Goal: Register for event/course

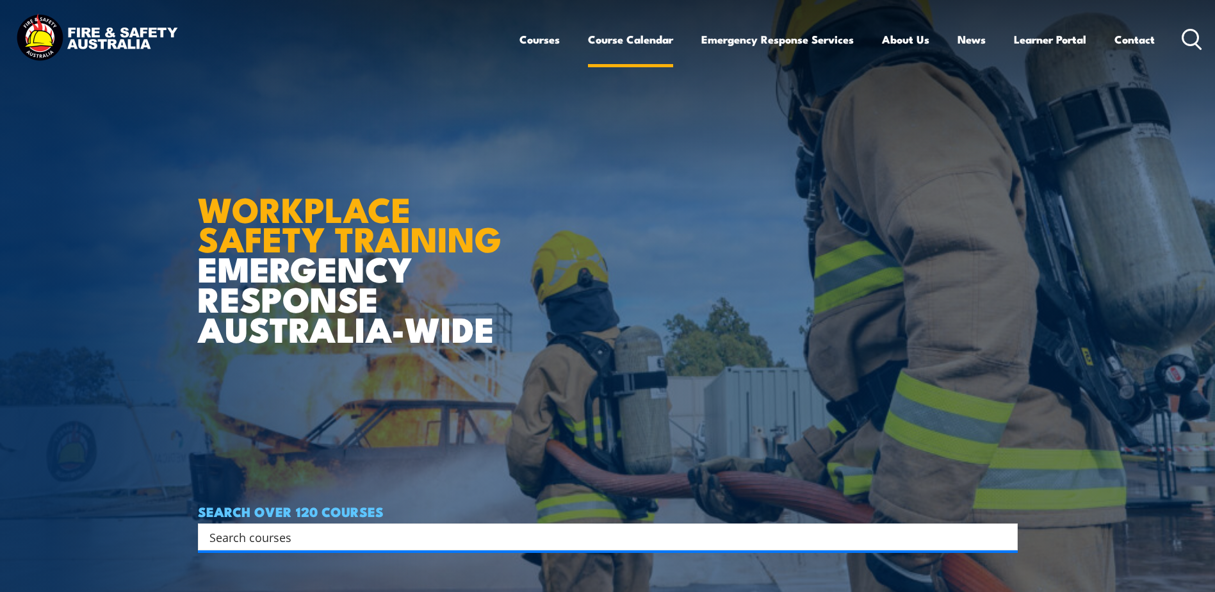
click at [646, 43] on link "Course Calendar" at bounding box center [630, 39] width 85 height 34
click at [301, 532] on input "Search input" at bounding box center [599, 536] width 780 height 19
type input "f"
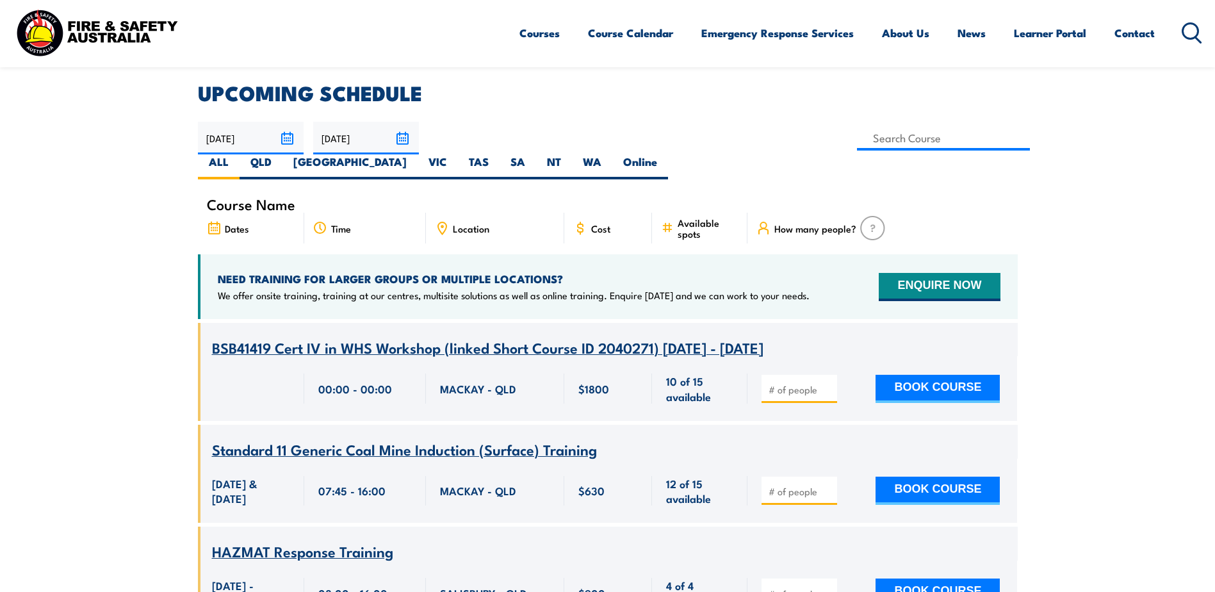
scroll to position [325, 0]
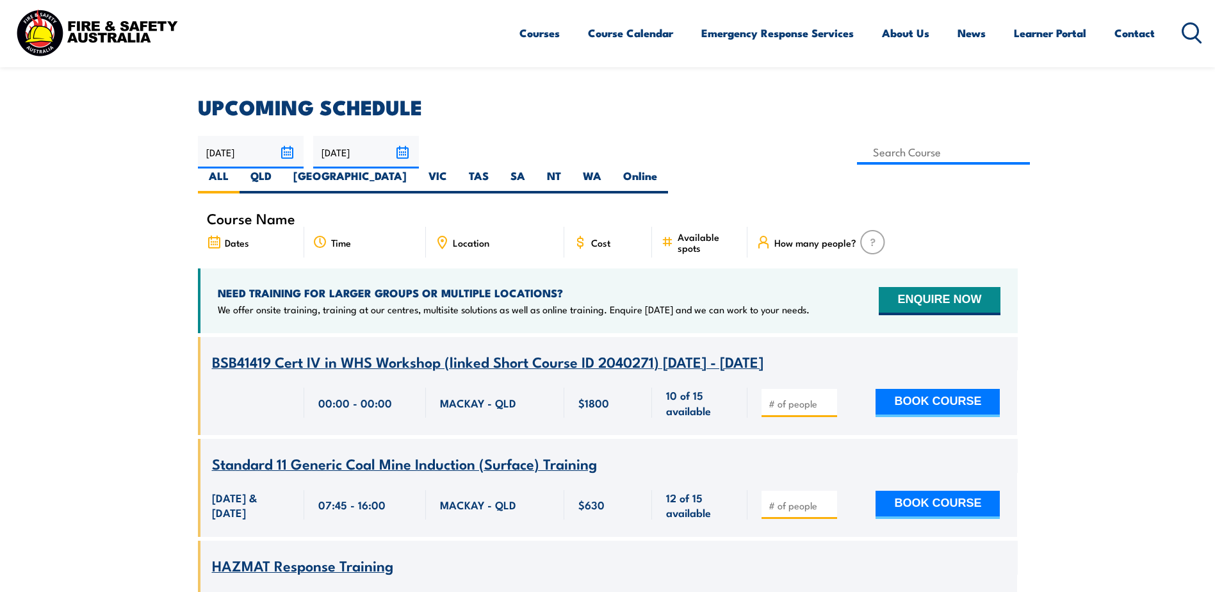
click at [345, 473] on div "07:45 - 16:00" at bounding box center [365, 505] width 122 height 65
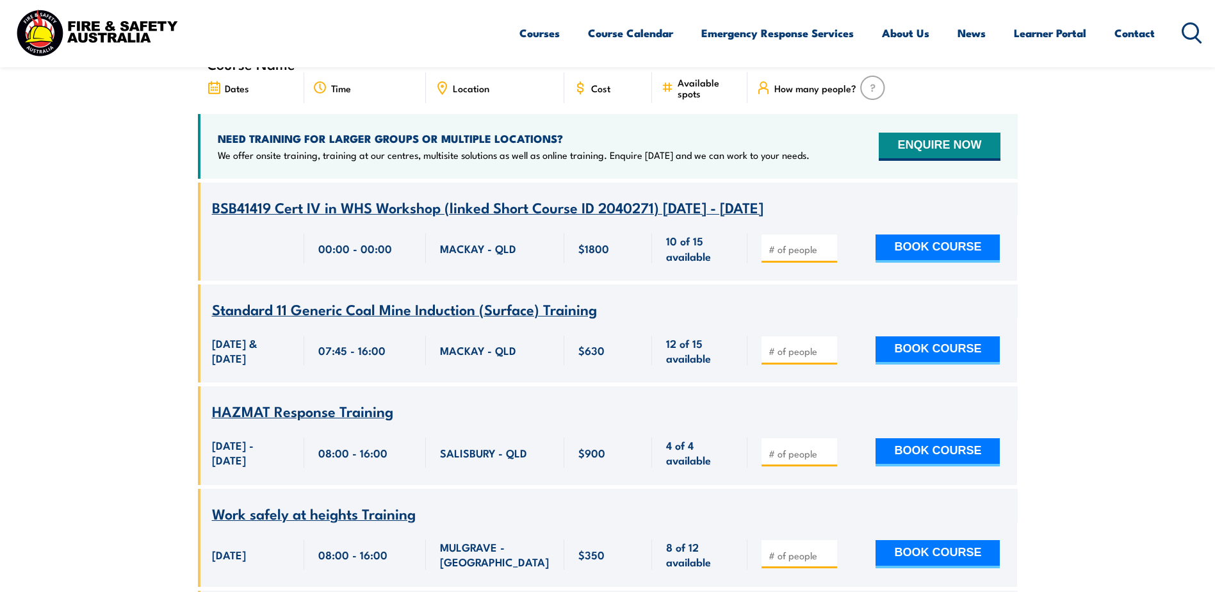
scroll to position [518, 0]
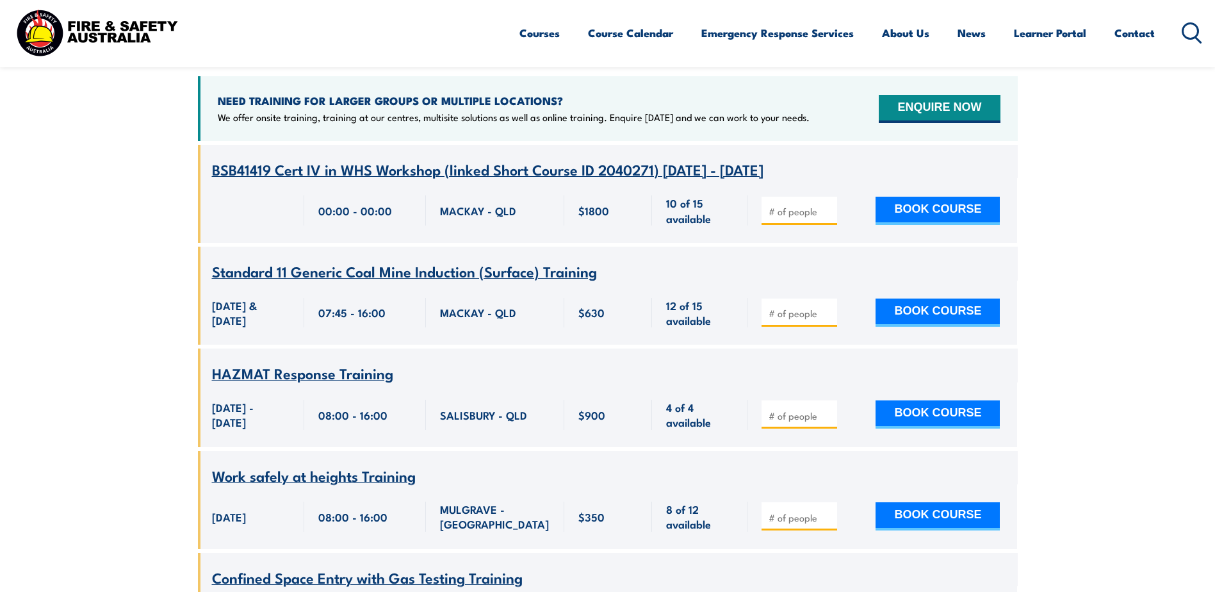
click at [340, 362] on span "HAZMAT Response Training" at bounding box center [302, 373] width 181 height 22
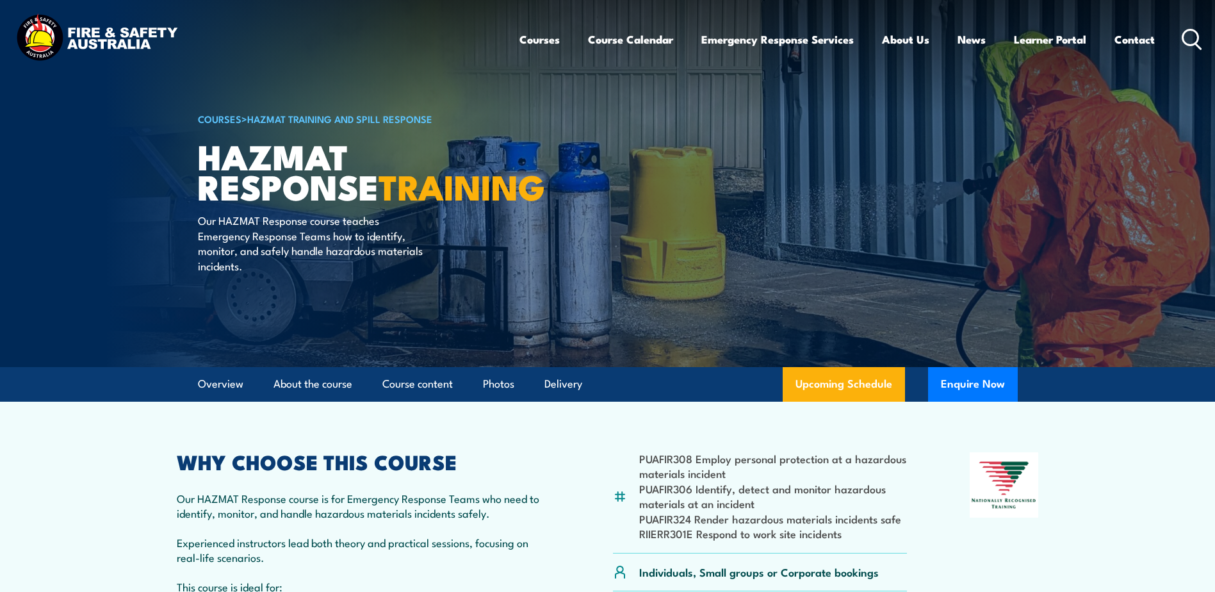
click at [1186, 39] on icon at bounding box center [1192, 39] width 20 height 21
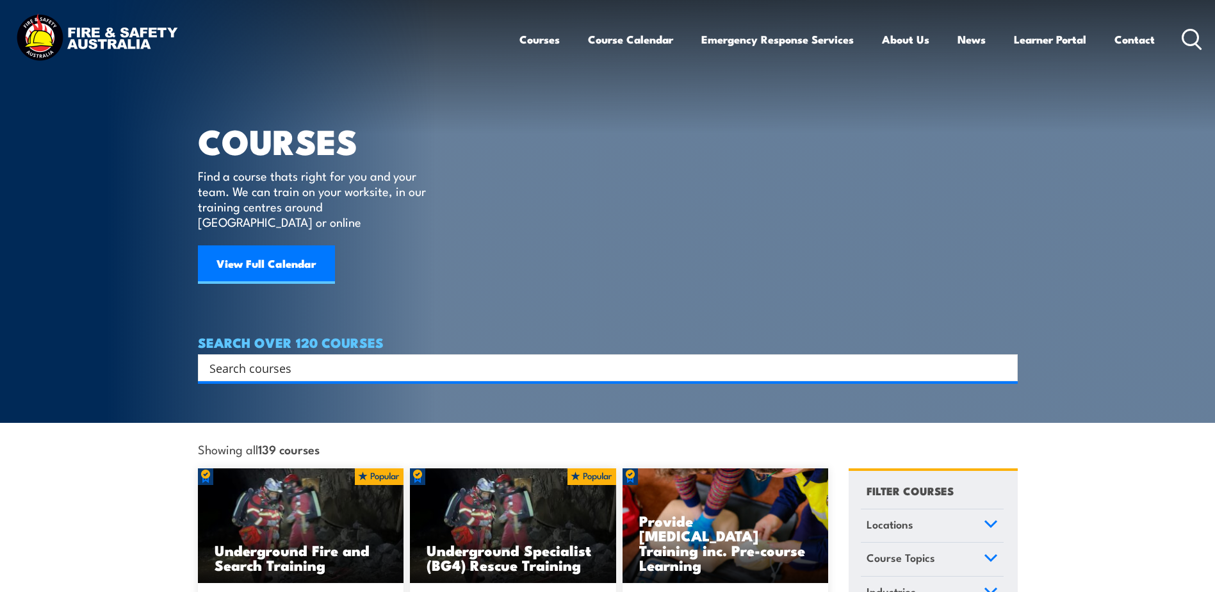
click at [250, 358] on input "Search input" at bounding box center [599, 367] width 780 height 19
type input "first aid"
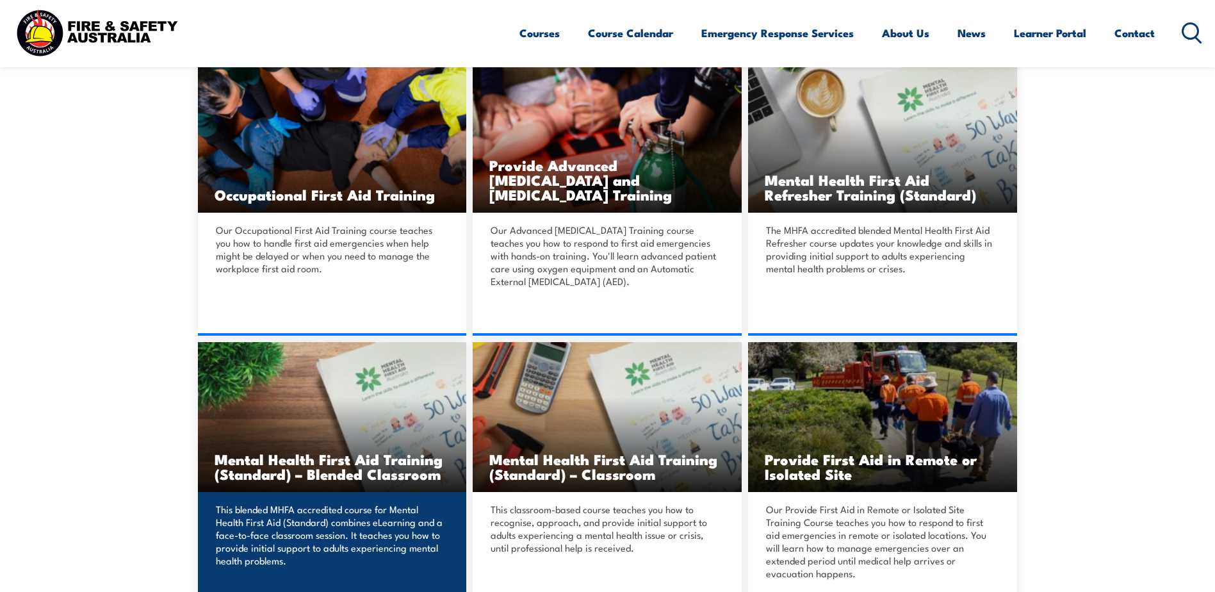
scroll to position [641, 0]
click at [348, 445] on img at bounding box center [332, 416] width 269 height 151
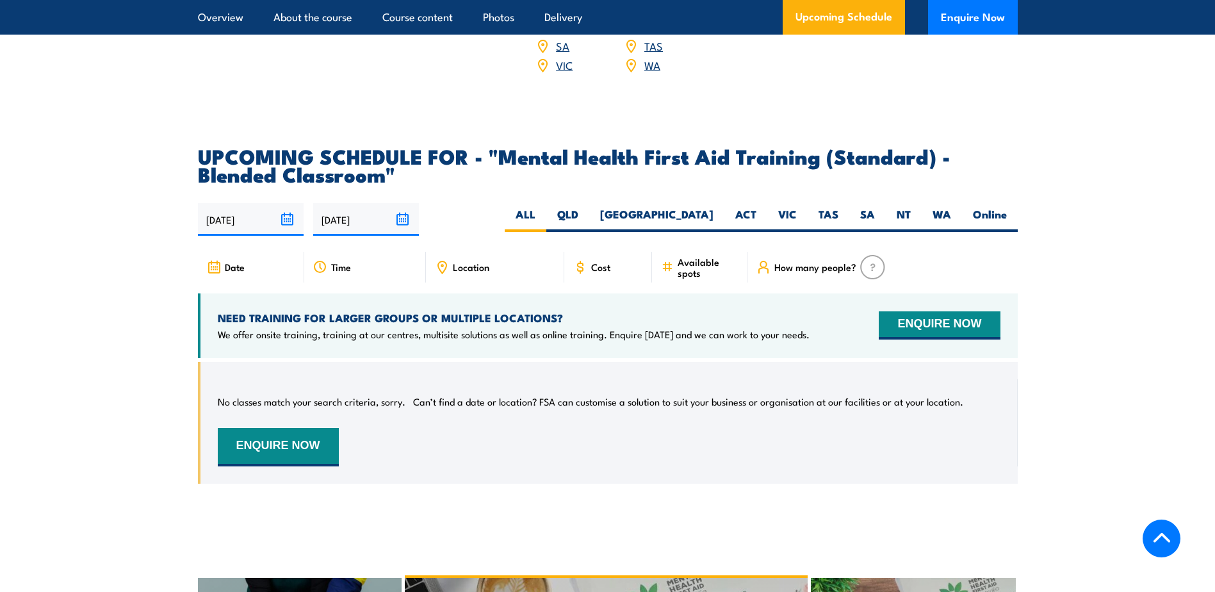
scroll to position [2434, 0]
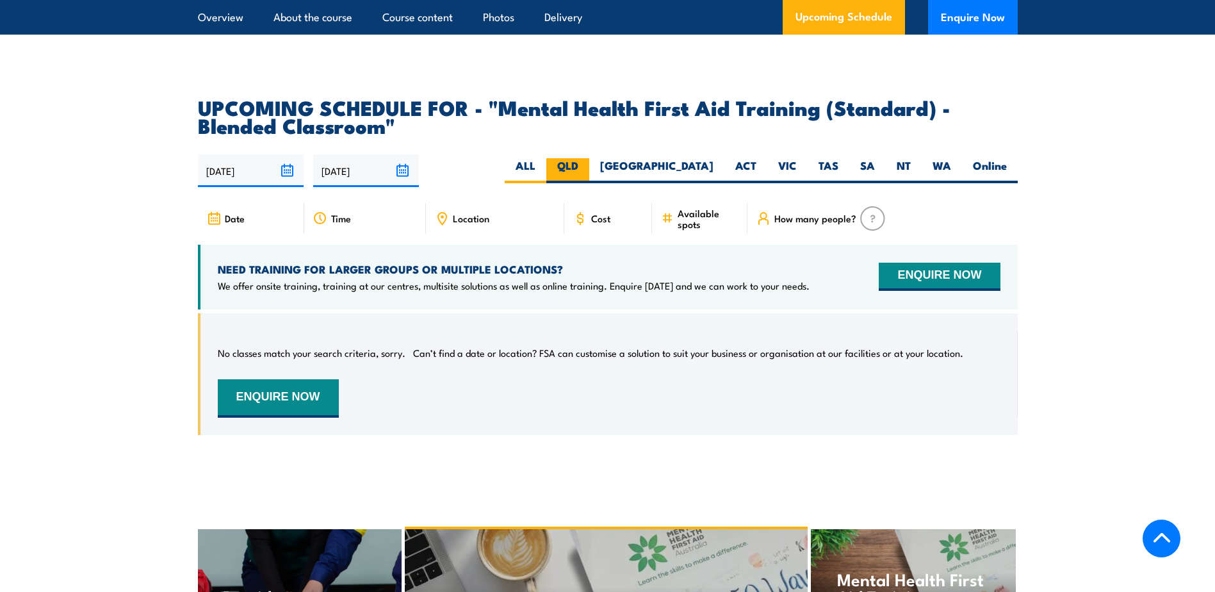
click at [589, 183] on label "QLD" at bounding box center [567, 170] width 43 height 25
click at [587, 167] on input "QLD" at bounding box center [582, 162] width 8 height 8
radio input "true"
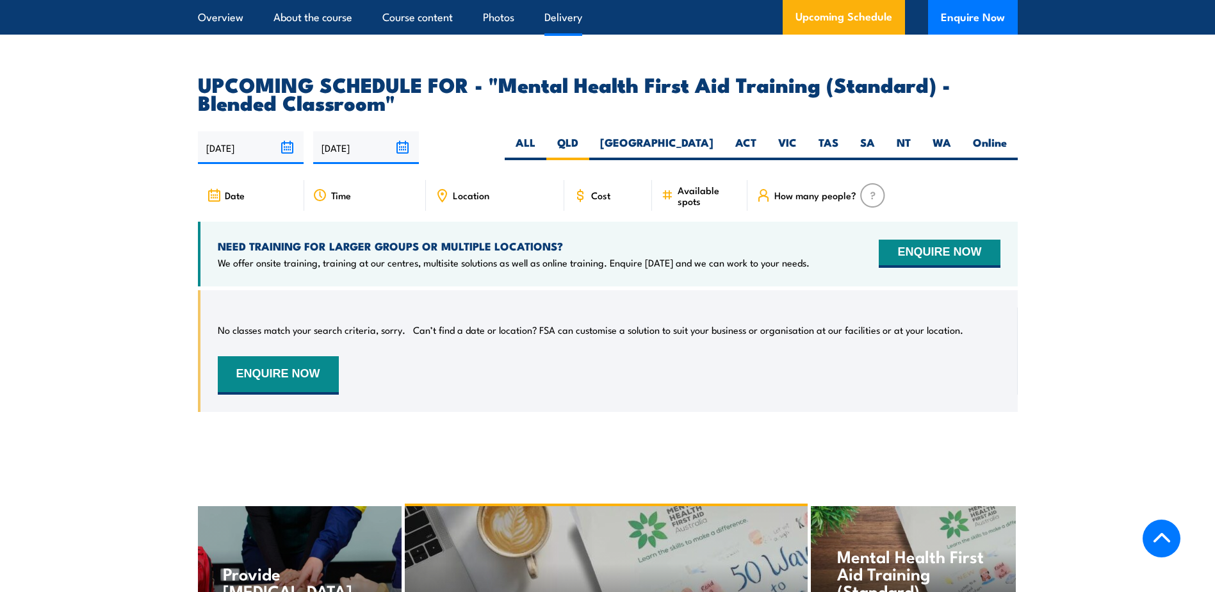
scroll to position [2286, 0]
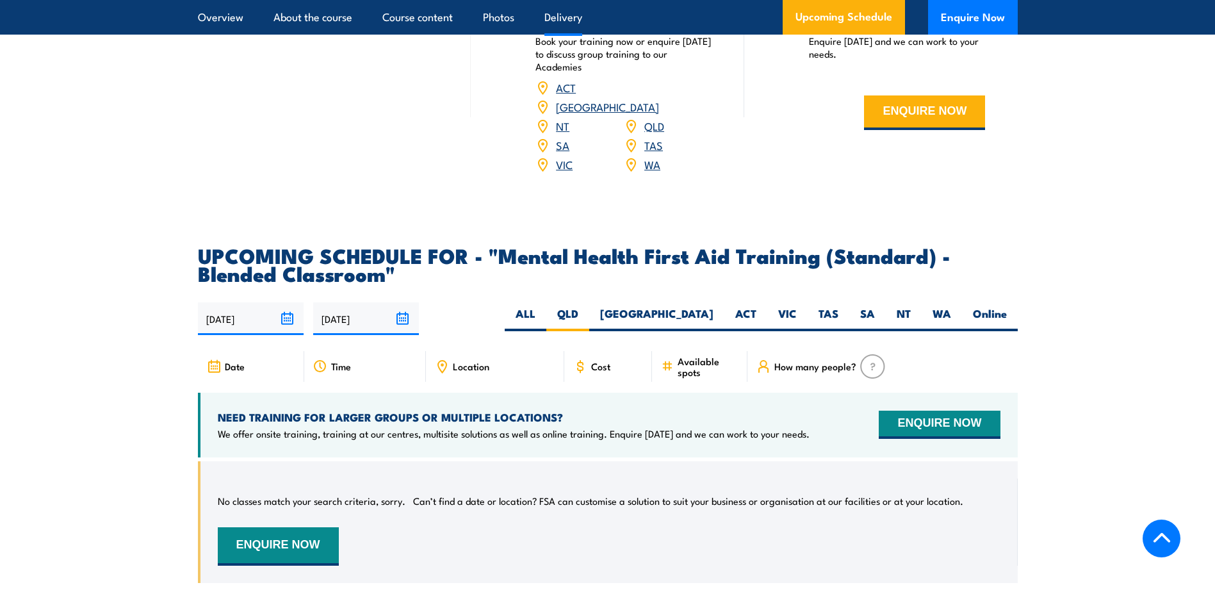
click at [655, 133] on link "QLD" at bounding box center [654, 125] width 20 height 15
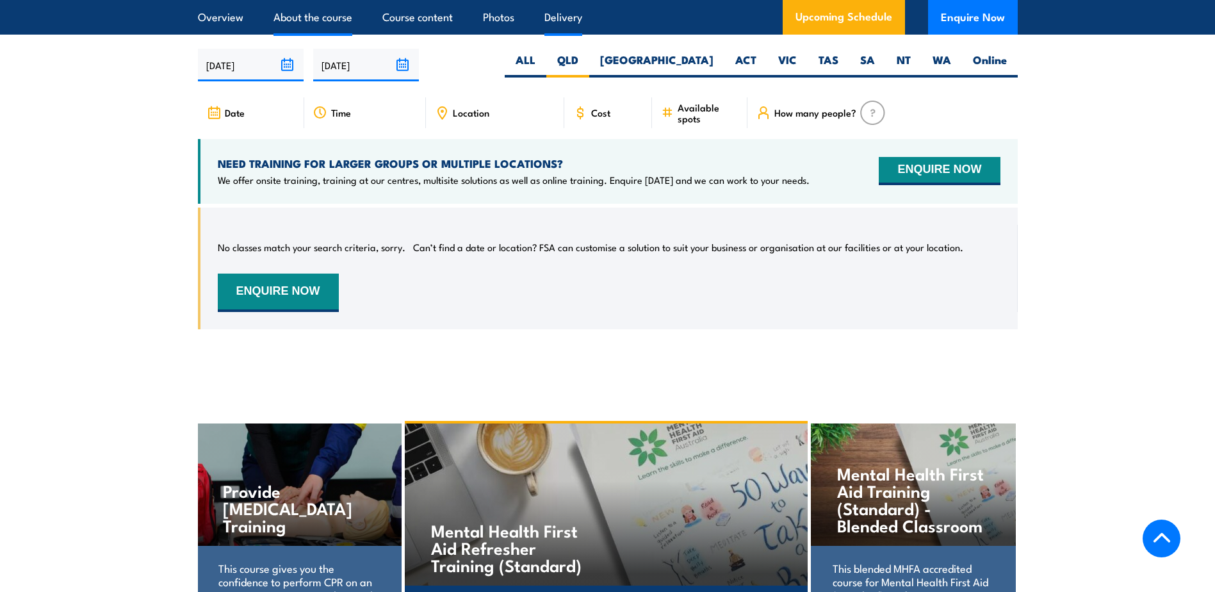
scroll to position [2542, 0]
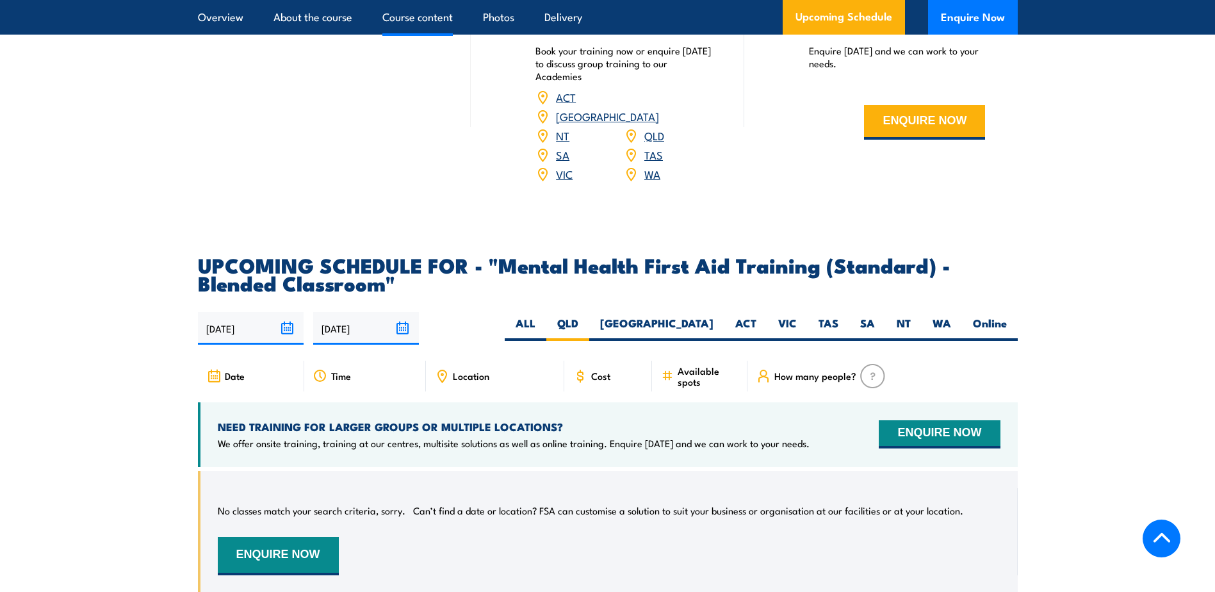
scroll to position [2286, 0]
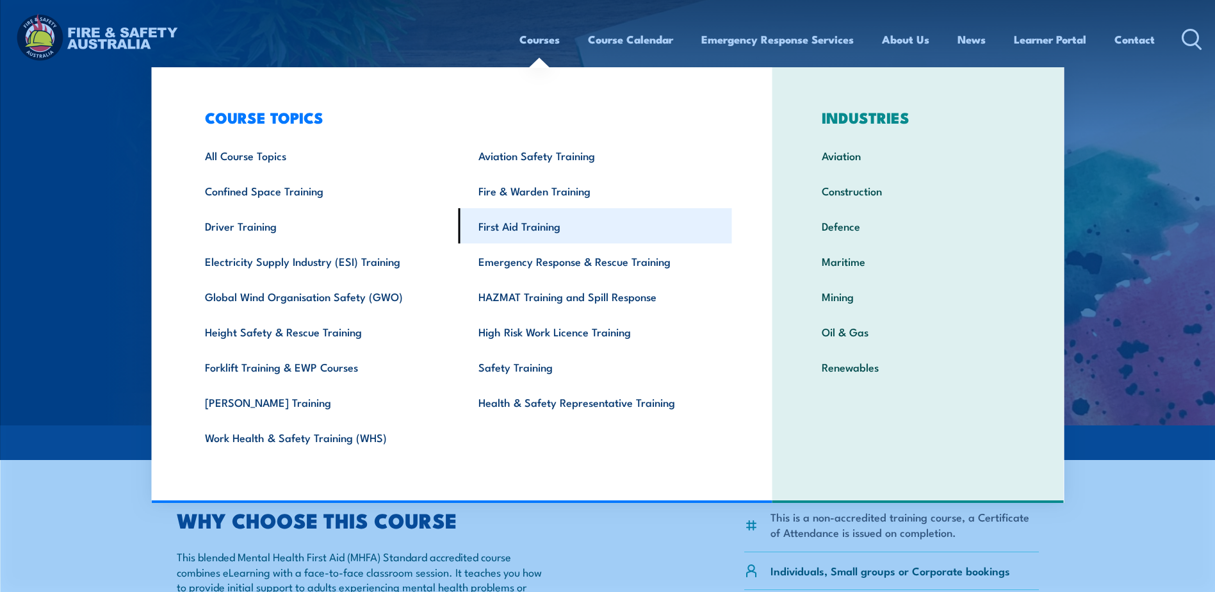
click at [539, 227] on link "First Aid Training" at bounding box center [596, 225] width 274 height 35
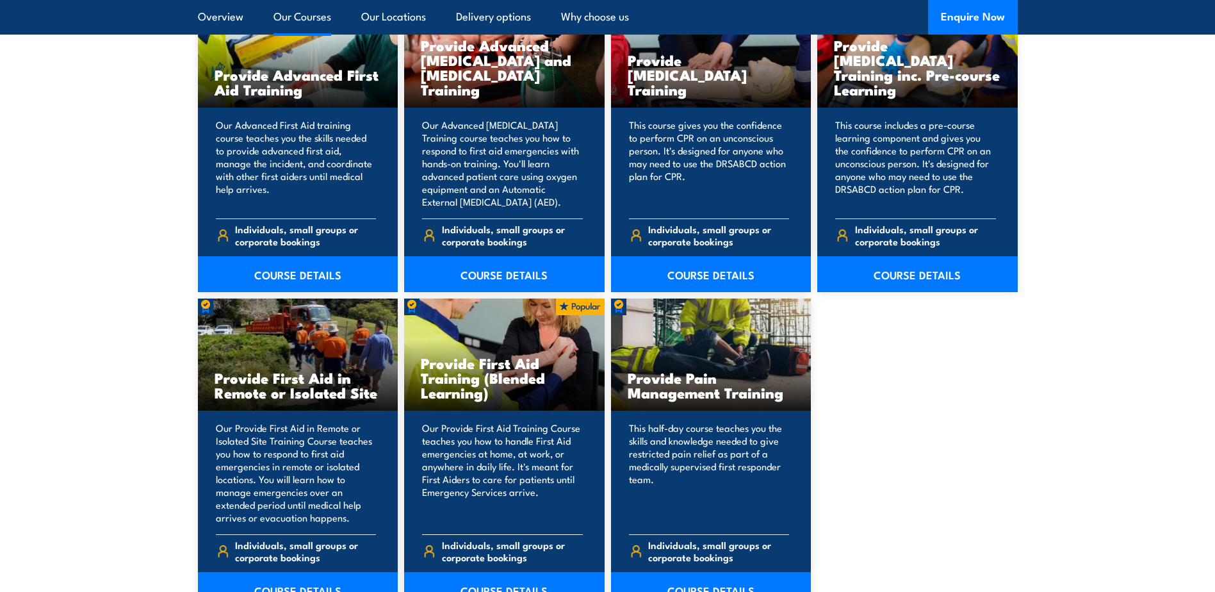
scroll to position [1729, 0]
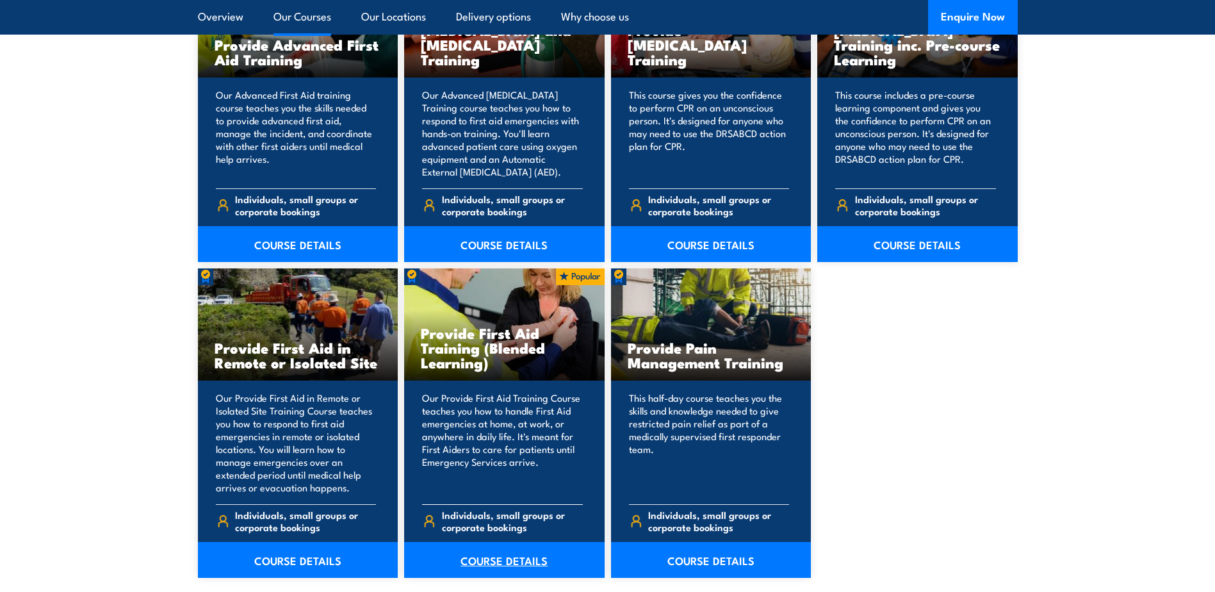
click at [509, 562] on link "COURSE DETAILS" at bounding box center [504, 560] width 200 height 36
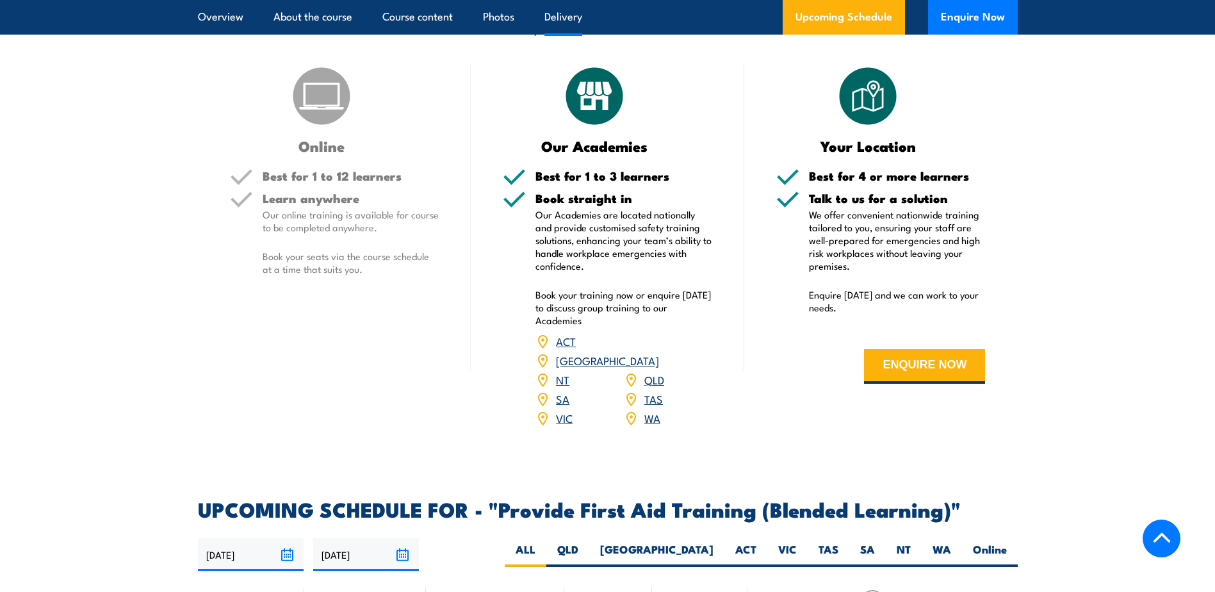
scroll to position [2178, 0]
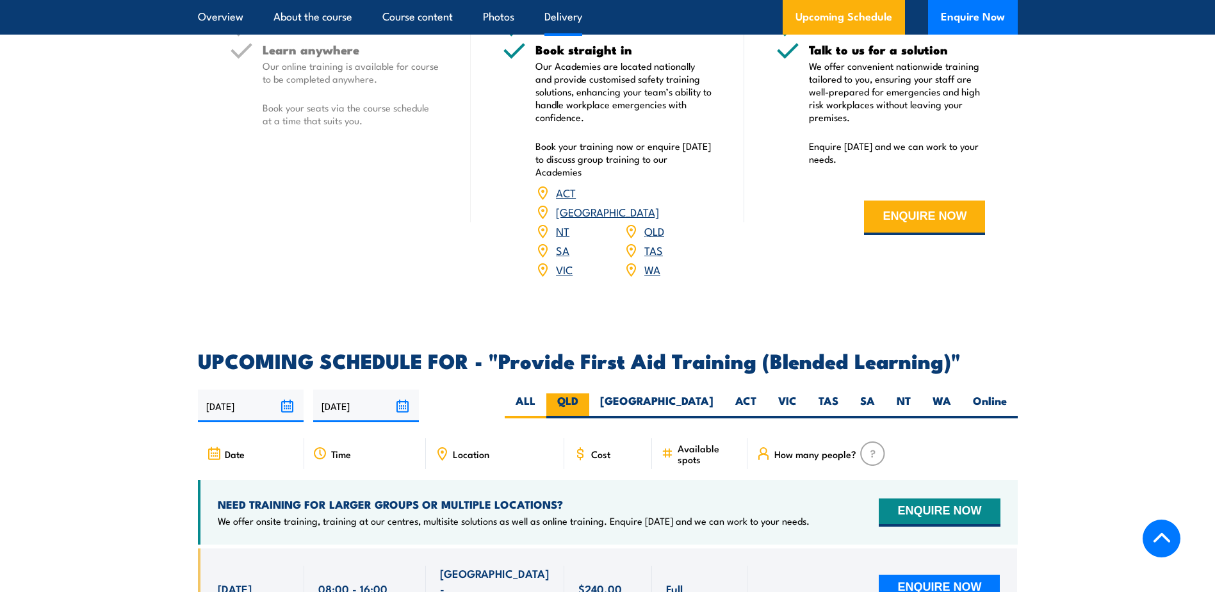
click at [589, 411] on label "QLD" at bounding box center [567, 405] width 43 height 25
click at [587, 402] on input "QLD" at bounding box center [582, 397] width 8 height 8
radio input "true"
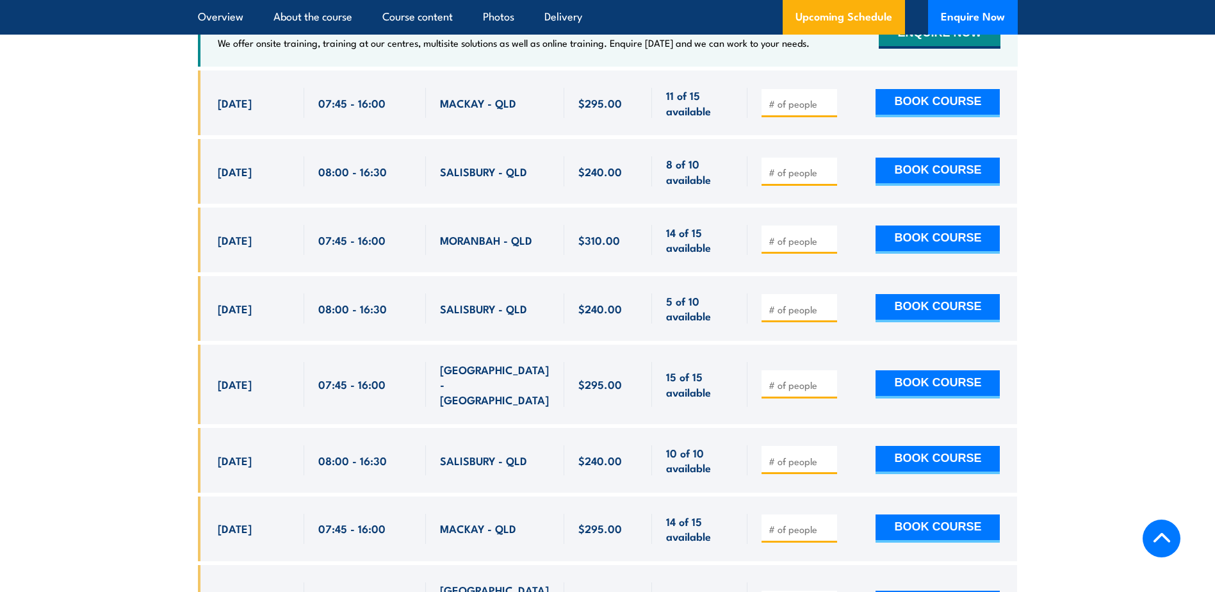
scroll to position [2667, 0]
